Goal: Task Accomplishment & Management: Complete application form

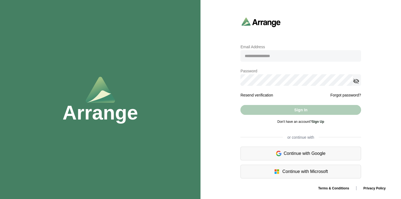
click at [319, 122] on link "Sign Up" at bounding box center [318, 122] width 12 height 4
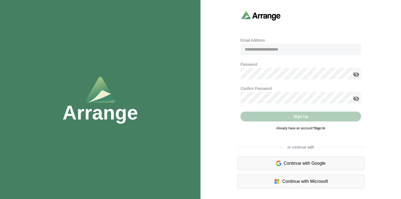
click at [280, 164] on img at bounding box center [278, 163] width 5 height 7
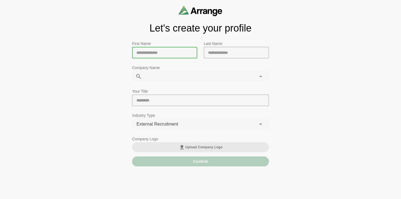
click at [167, 53] on input "text" at bounding box center [164, 52] width 65 height 11
